Goal: Task Accomplishment & Management: Manage account settings

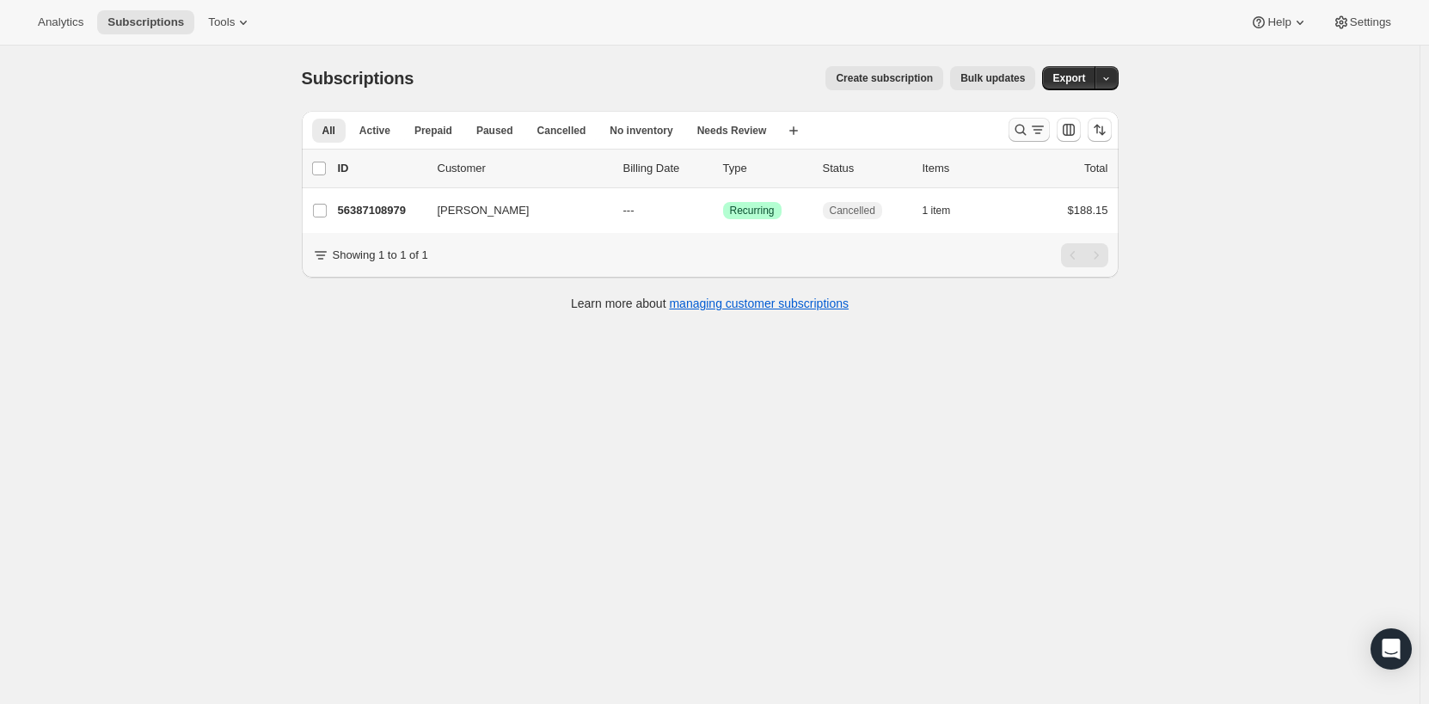
click at [1041, 134] on icon "Search and filter results" at bounding box center [1037, 129] width 17 height 17
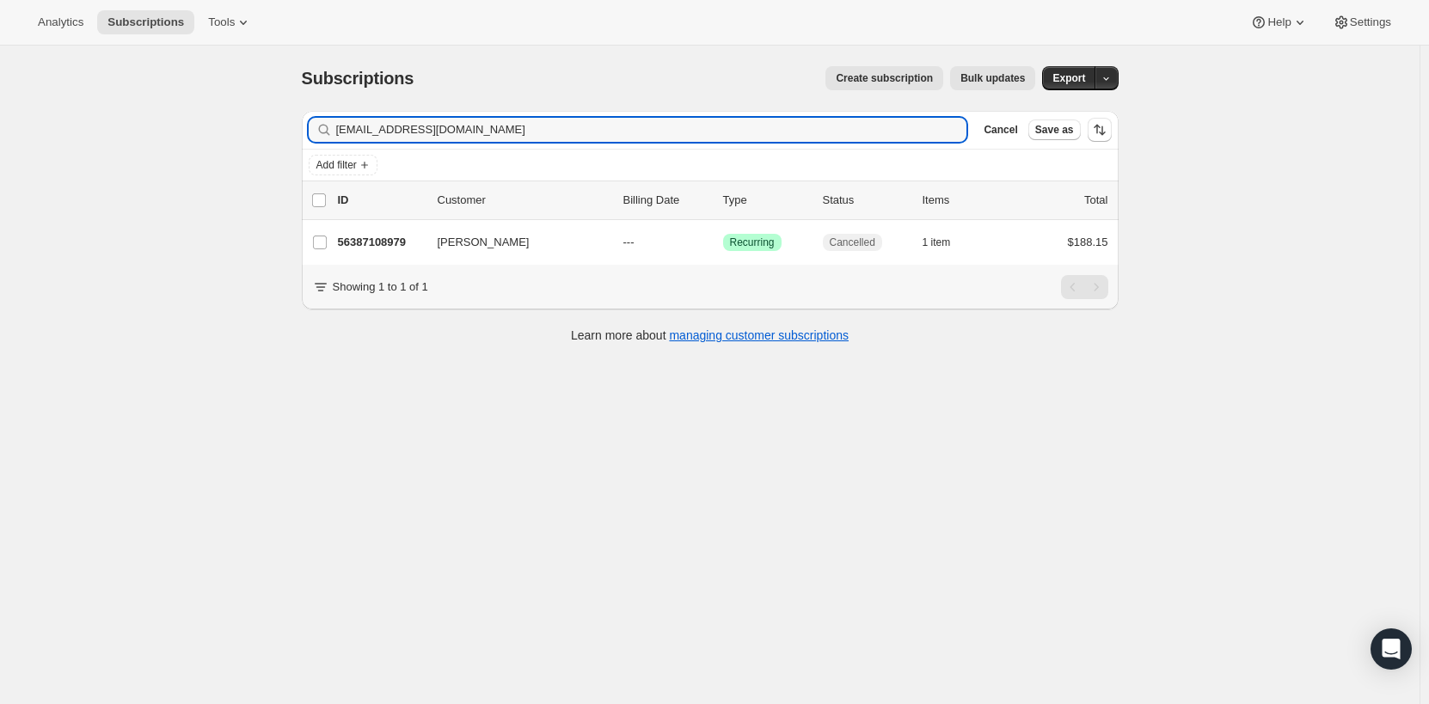
drag, startPoint x: 470, startPoint y: 133, endPoint x: 285, endPoint y: 126, distance: 185.9
click at [289, 127] on div "Subscriptions. This page is ready Subscriptions Create subscription Bulk update…" at bounding box center [710, 204] width 858 height 316
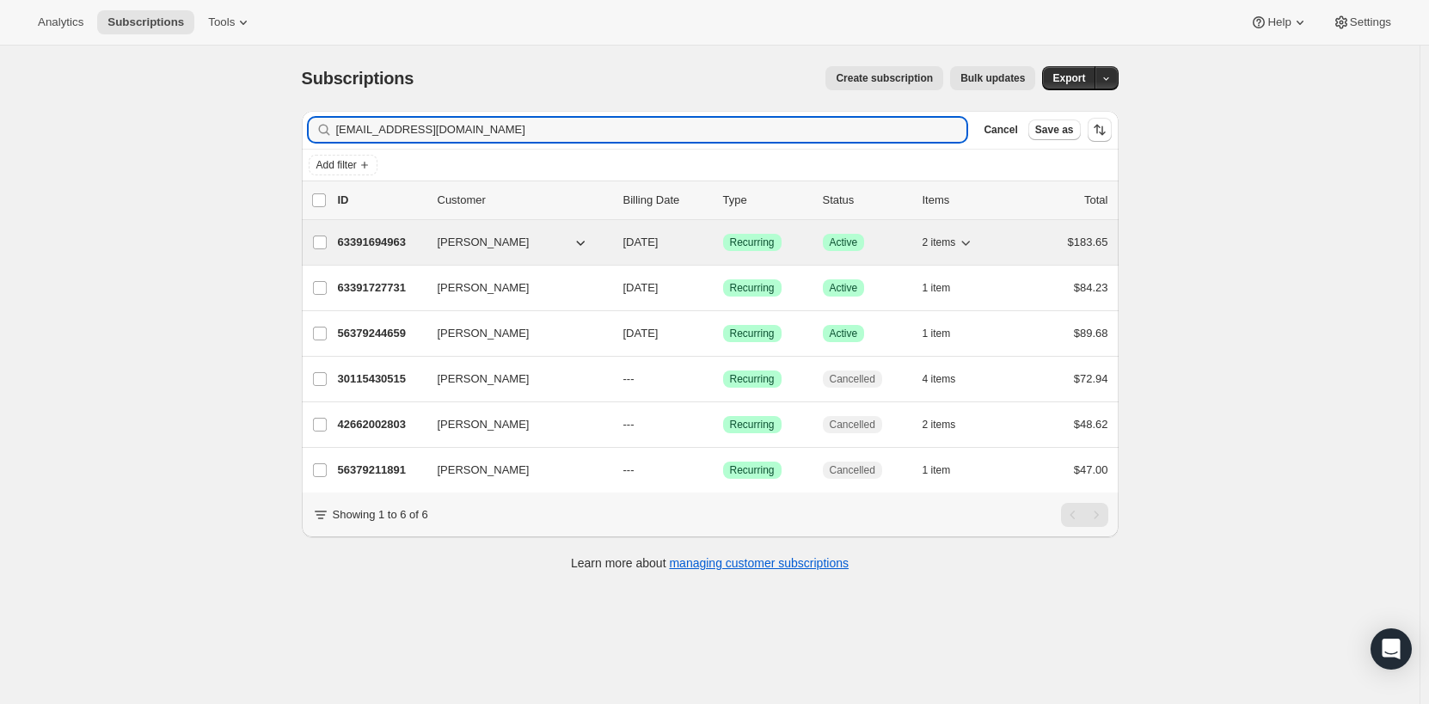
type input "[EMAIL_ADDRESS][DOMAIN_NAME]"
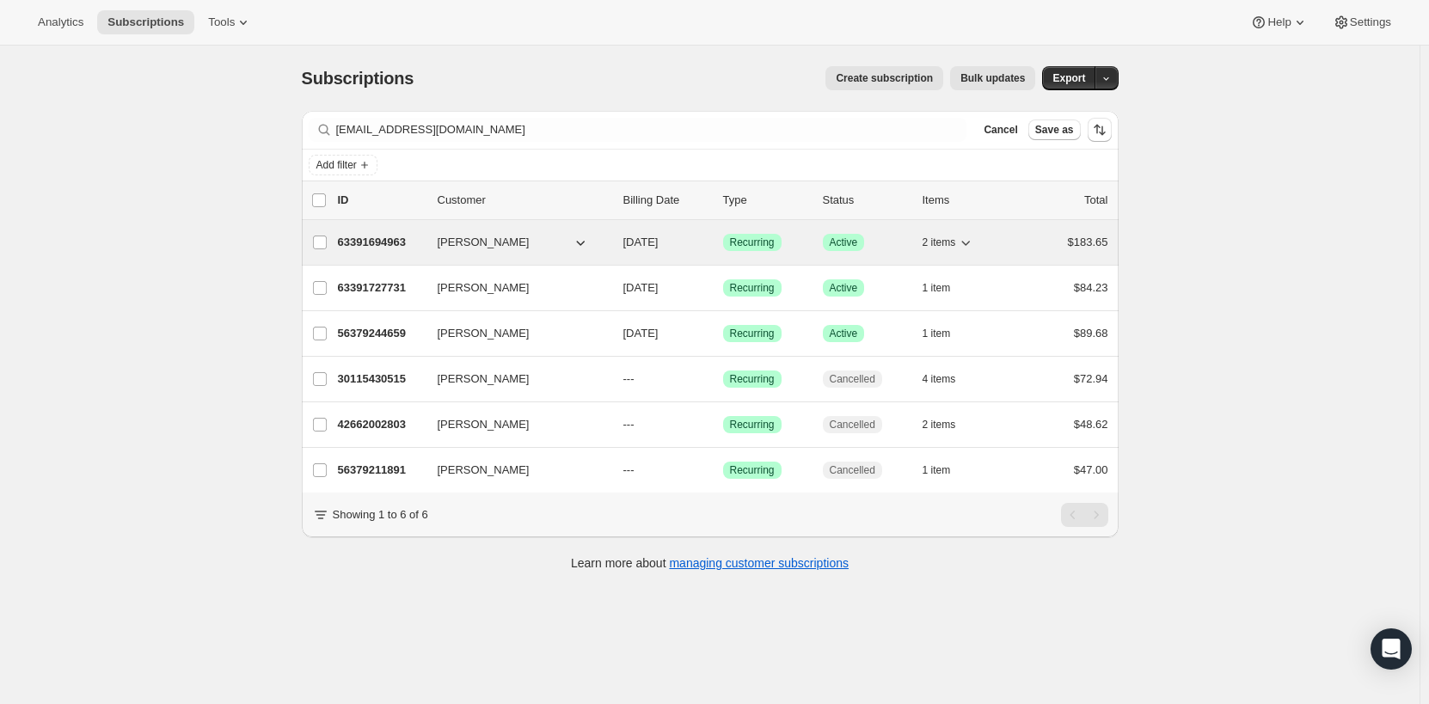
click at [437, 248] on div "63391694963 [PERSON_NAME] [DATE] Success Recurring Success Active 2 items $183.…" at bounding box center [723, 242] width 771 height 24
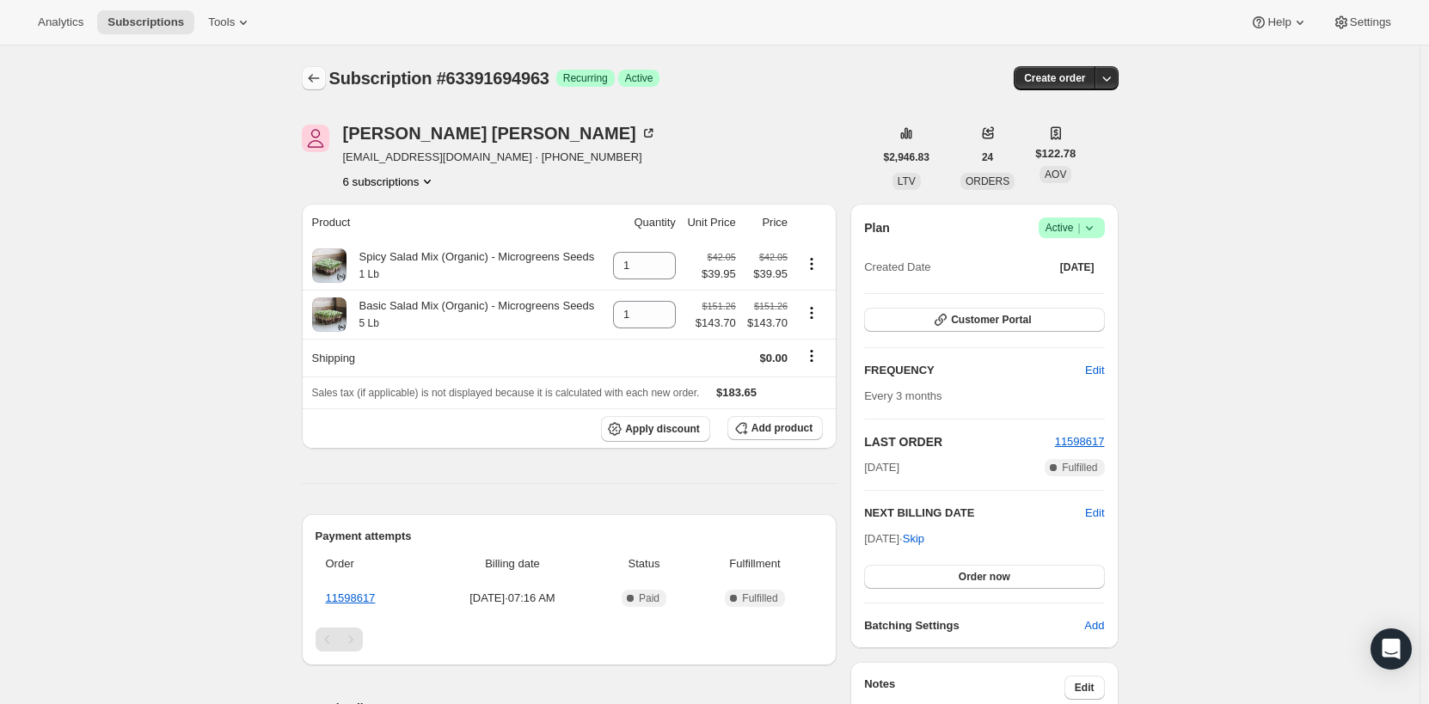
click at [326, 79] on button "Subscriptions" at bounding box center [314, 78] width 24 height 24
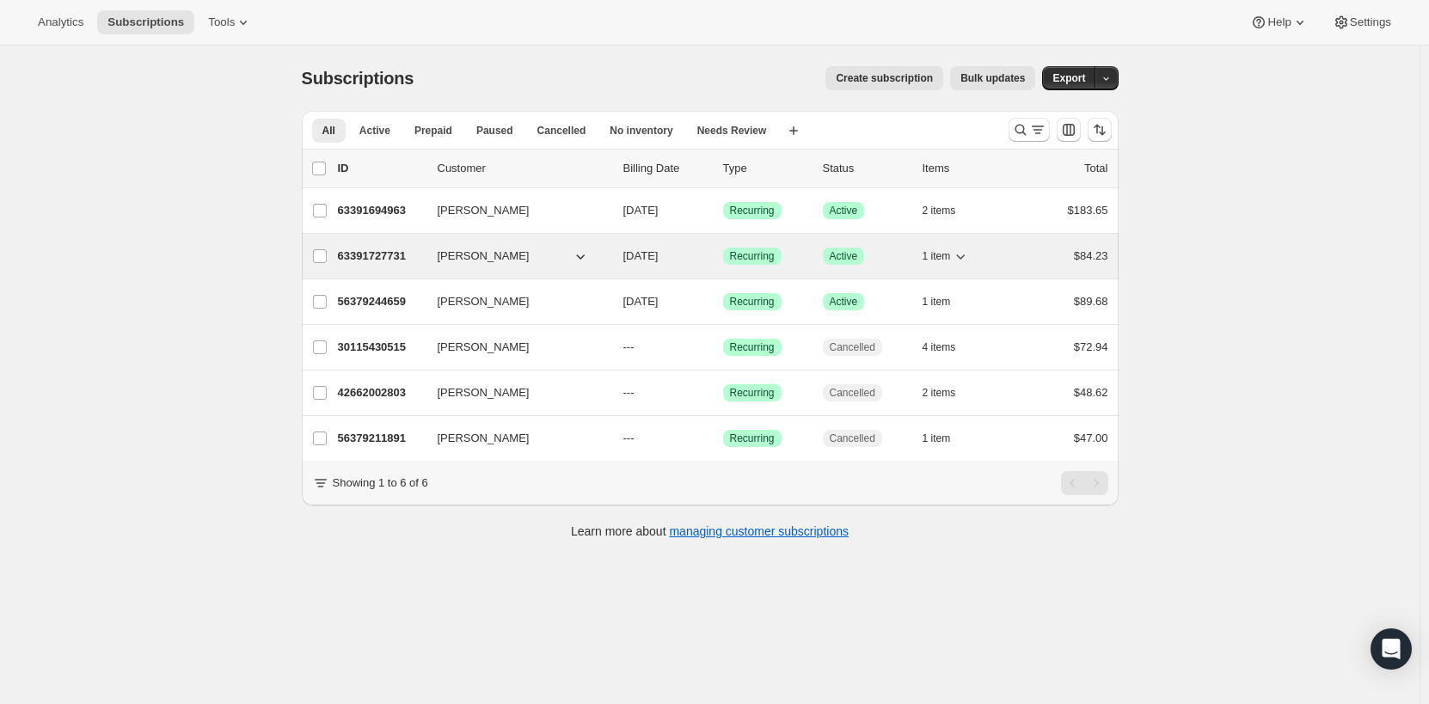
click at [408, 255] on p "63391727731" at bounding box center [381, 256] width 86 height 17
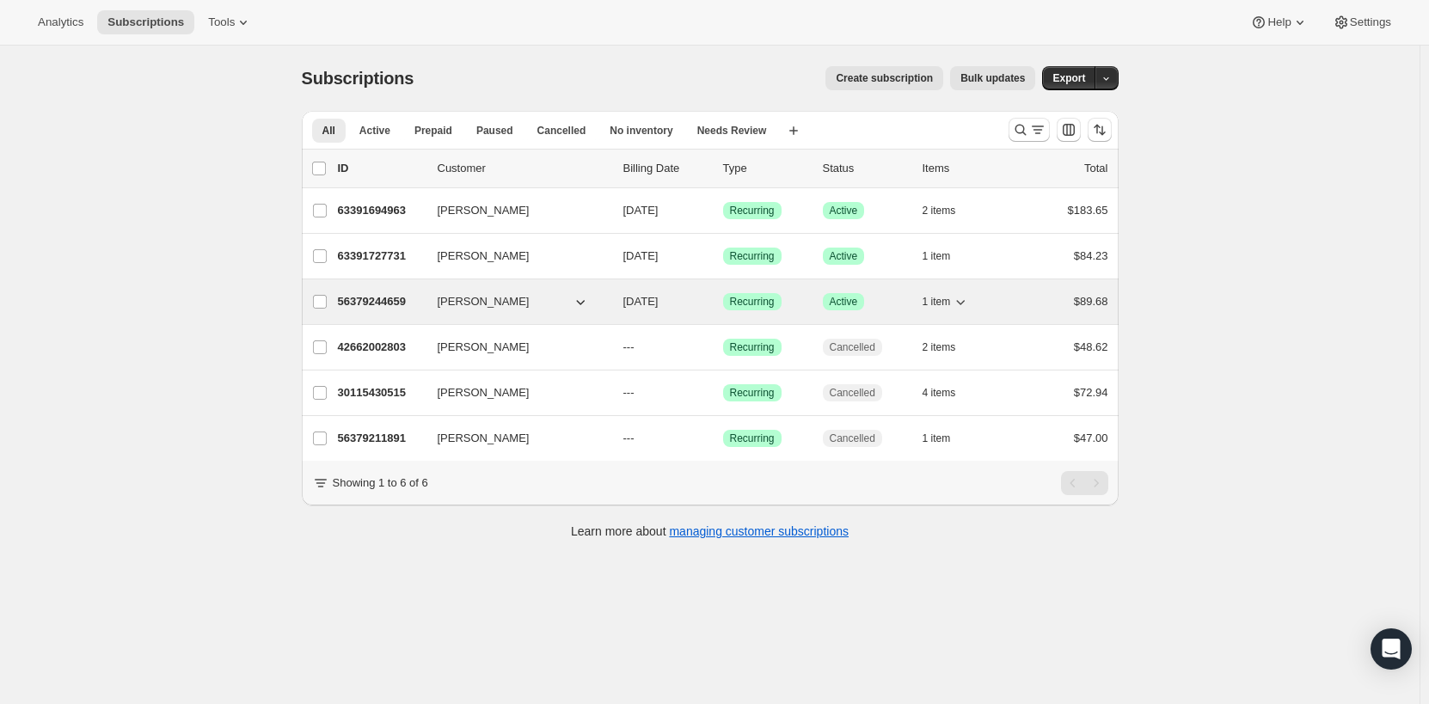
click at [453, 303] on span "[PERSON_NAME]" at bounding box center [484, 301] width 92 height 17
click at [378, 298] on p "56379244659" at bounding box center [381, 301] width 86 height 17
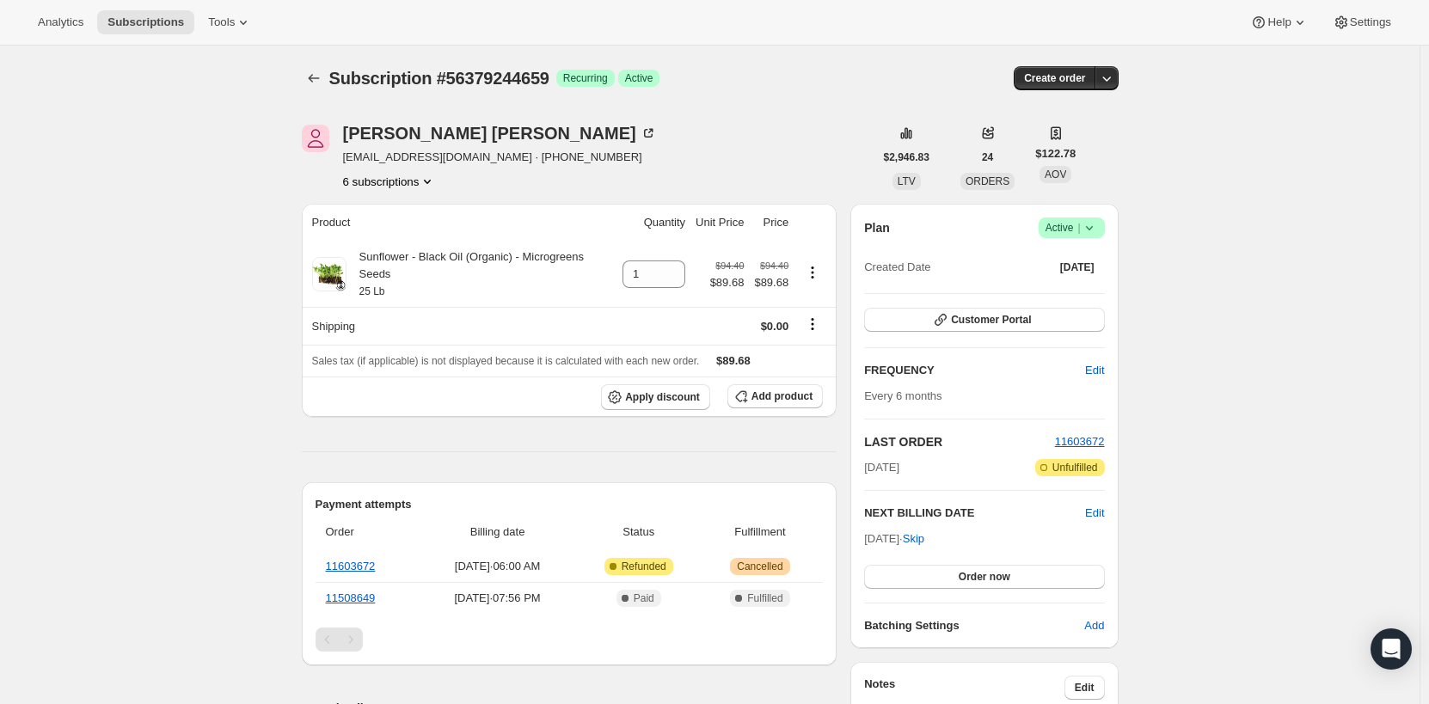
click at [1102, 224] on span "Success Active |" at bounding box center [1072, 228] width 66 height 21
click at [1096, 295] on span "Cancel subscription" at bounding box center [1076, 291] width 97 height 13
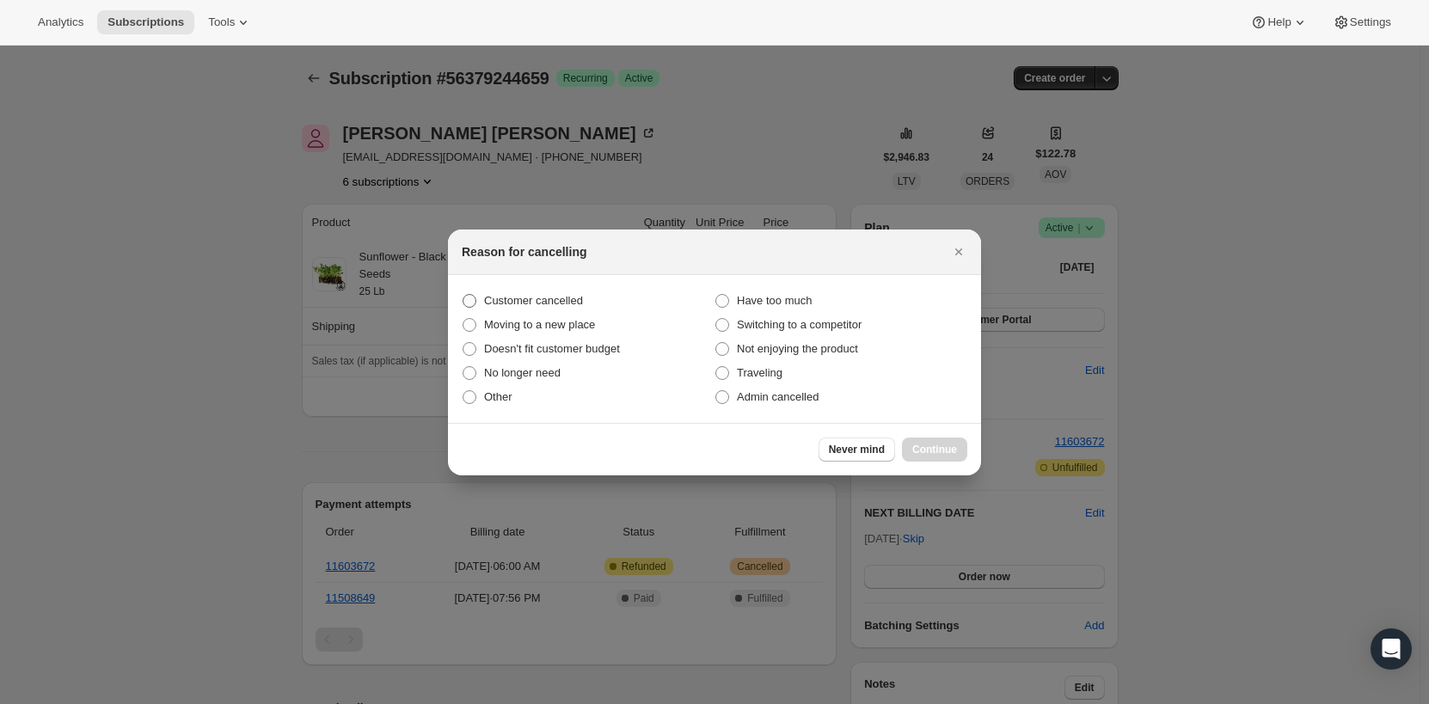
click at [472, 298] on span ":r3e:" at bounding box center [470, 301] width 14 height 14
click at [464, 295] on input "Customer cancelled" at bounding box center [463, 294] width 1 height 1
radio input "true"
click at [955, 452] on span "Continue" at bounding box center [934, 450] width 45 height 14
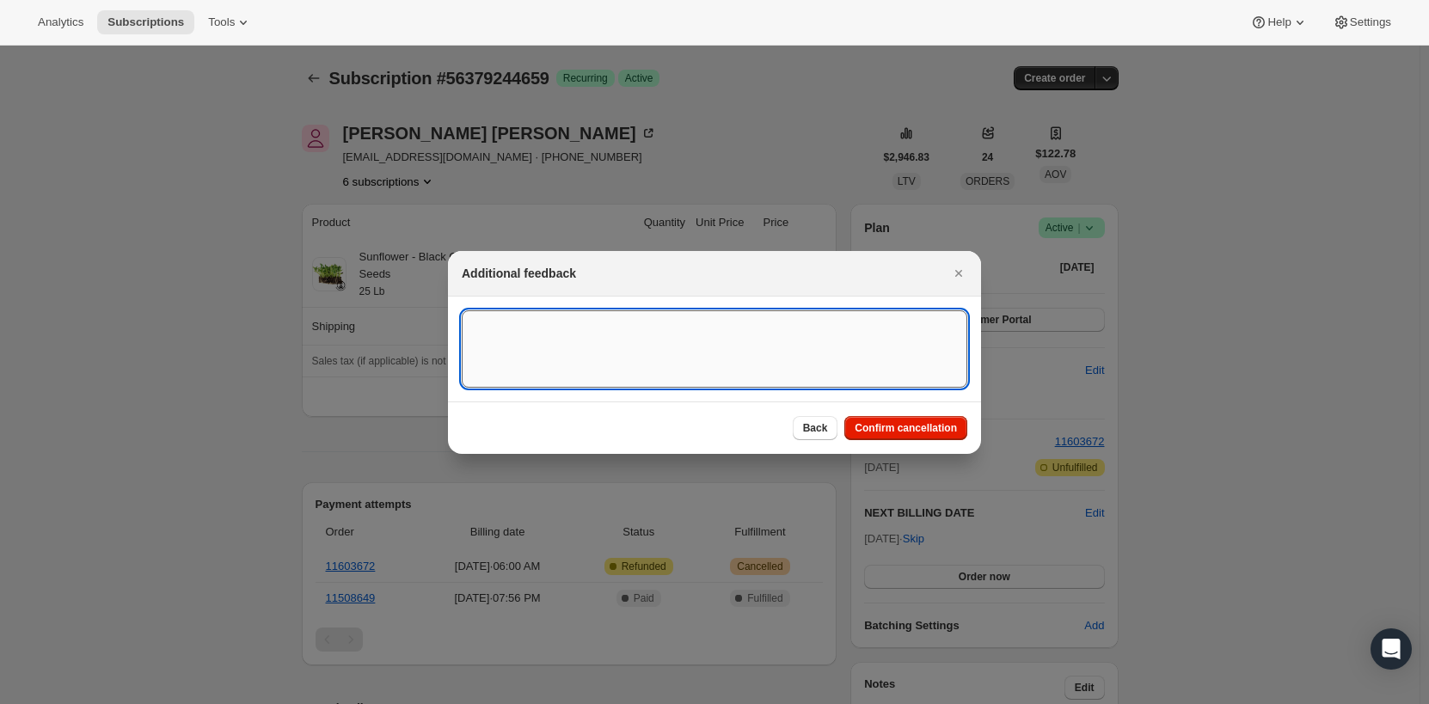
click at [593, 330] on textarea ":r3e:" at bounding box center [715, 348] width 506 height 77
type textarea "via email"
click at [912, 428] on span "Confirm cancellation" at bounding box center [906, 428] width 102 height 14
